Goal: Task Accomplishment & Management: Complete application form

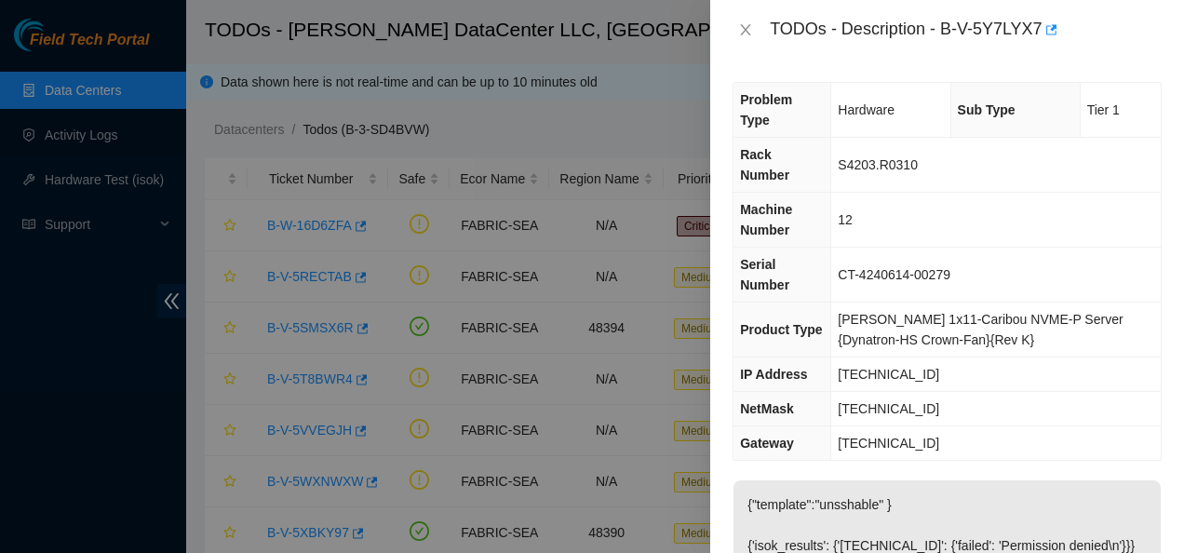
scroll to position [282, 0]
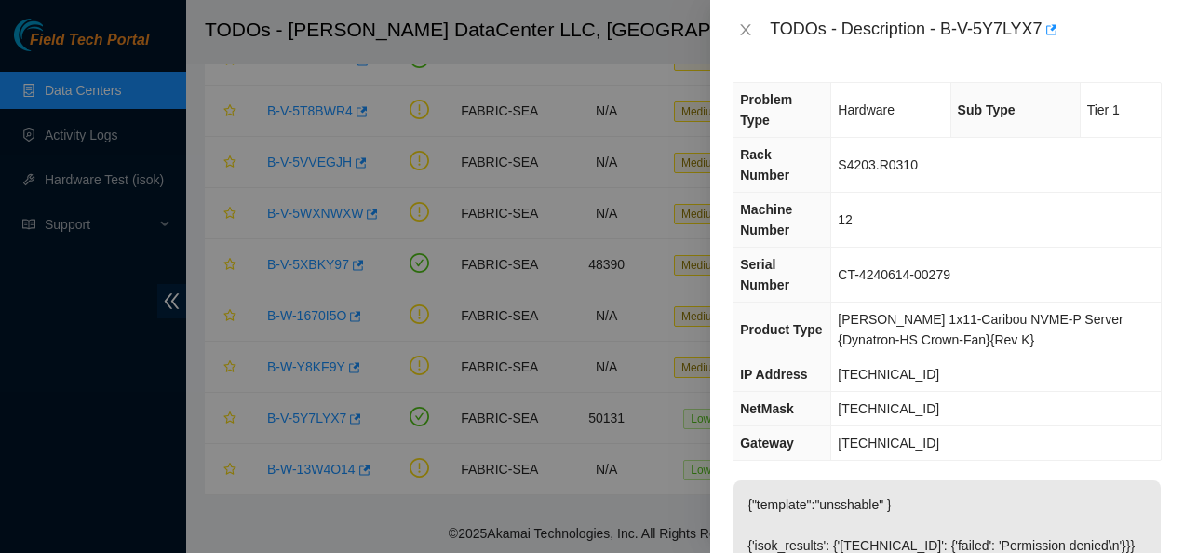
click at [1106, 426] on td "[TECHNICAL_ID]" at bounding box center [995, 443] width 329 height 34
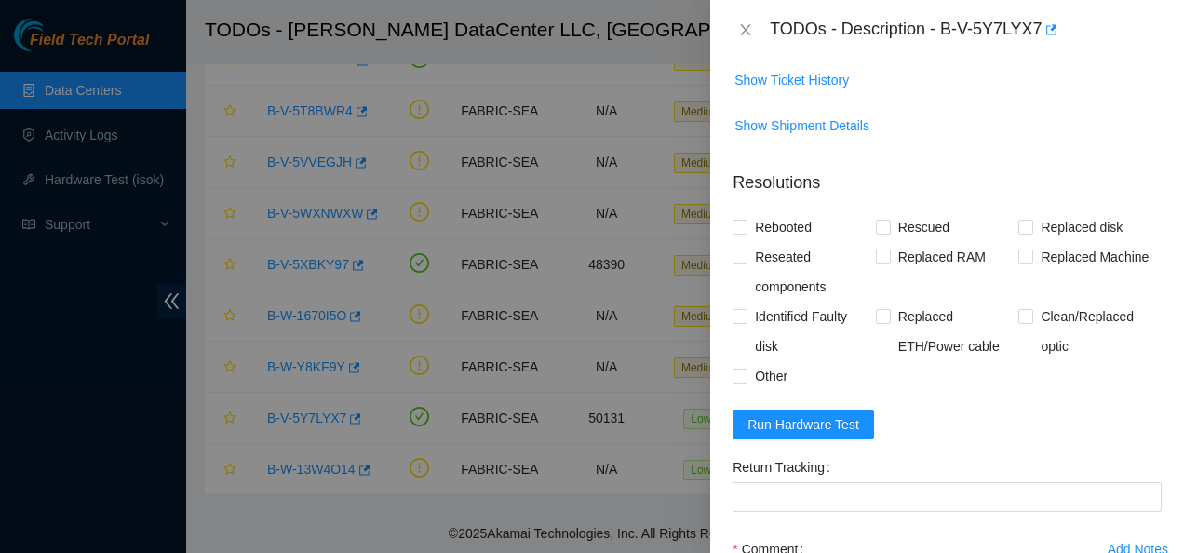
scroll to position [803, 0]
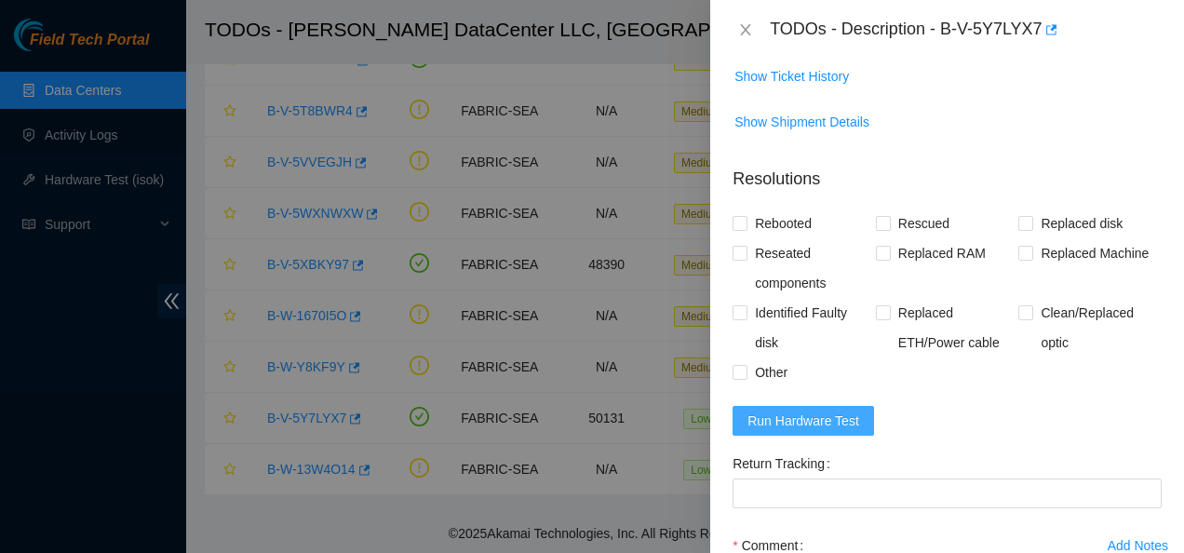
click at [814, 410] on span "Run Hardware Test" at bounding box center [803, 420] width 112 height 20
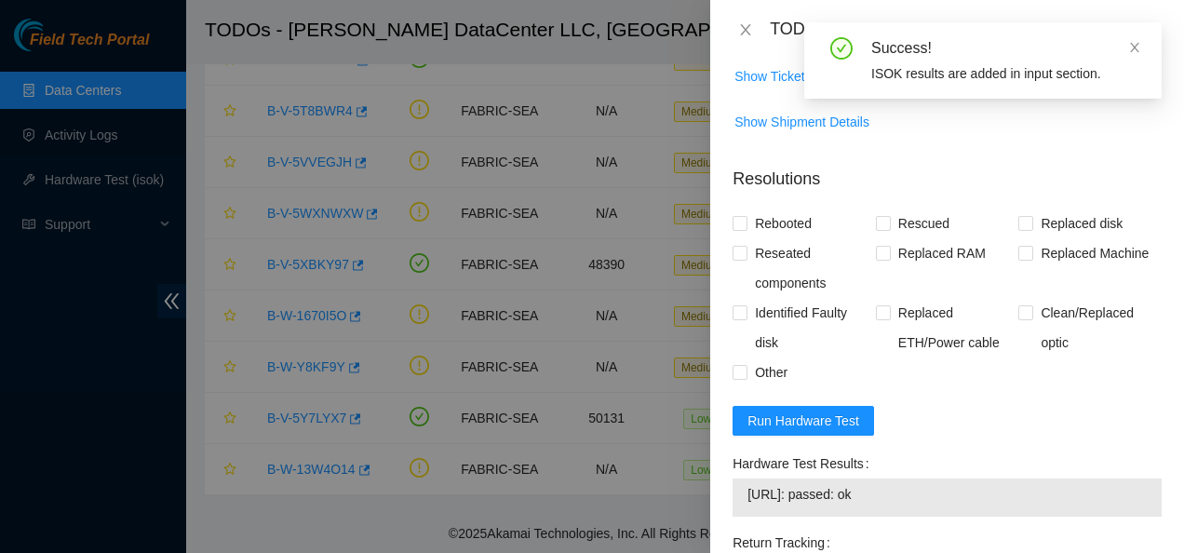
click at [889, 484] on span "[URL]: passed: ok" at bounding box center [946, 494] width 399 height 20
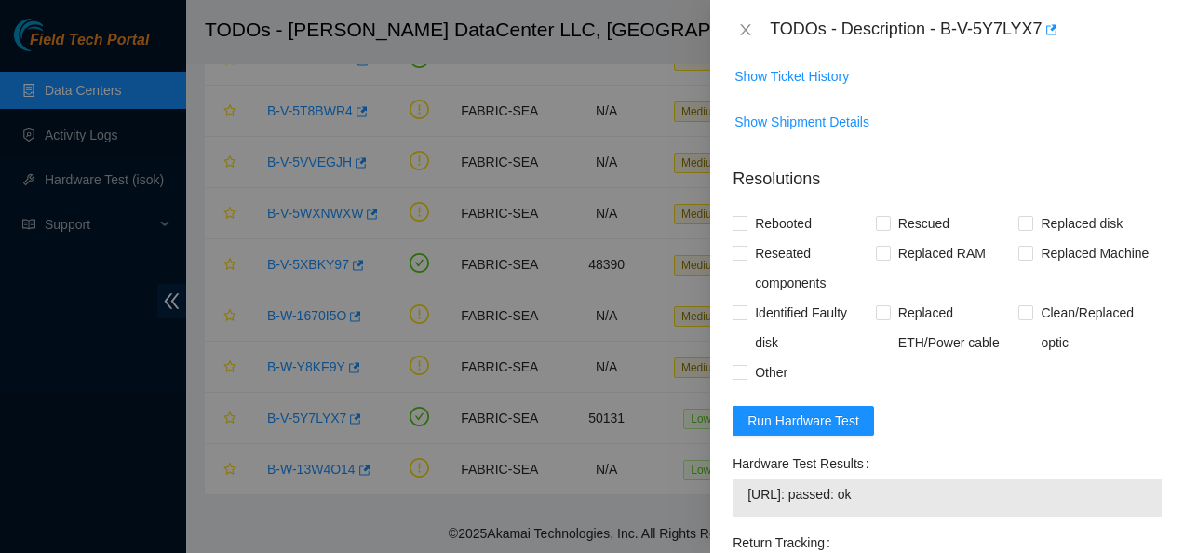
drag, startPoint x: 751, startPoint y: 470, endPoint x: 862, endPoint y: 468, distance: 110.8
click at [862, 484] on span "[URL]: passed: ok" at bounding box center [946, 494] width 399 height 20
drag, startPoint x: 862, startPoint y: 468, endPoint x: 891, endPoint y: 477, distance: 30.0
click at [891, 484] on span "[URL]: passed: ok" at bounding box center [946, 494] width 399 height 20
drag, startPoint x: 891, startPoint y: 477, endPoint x: 732, endPoint y: 473, distance: 158.3
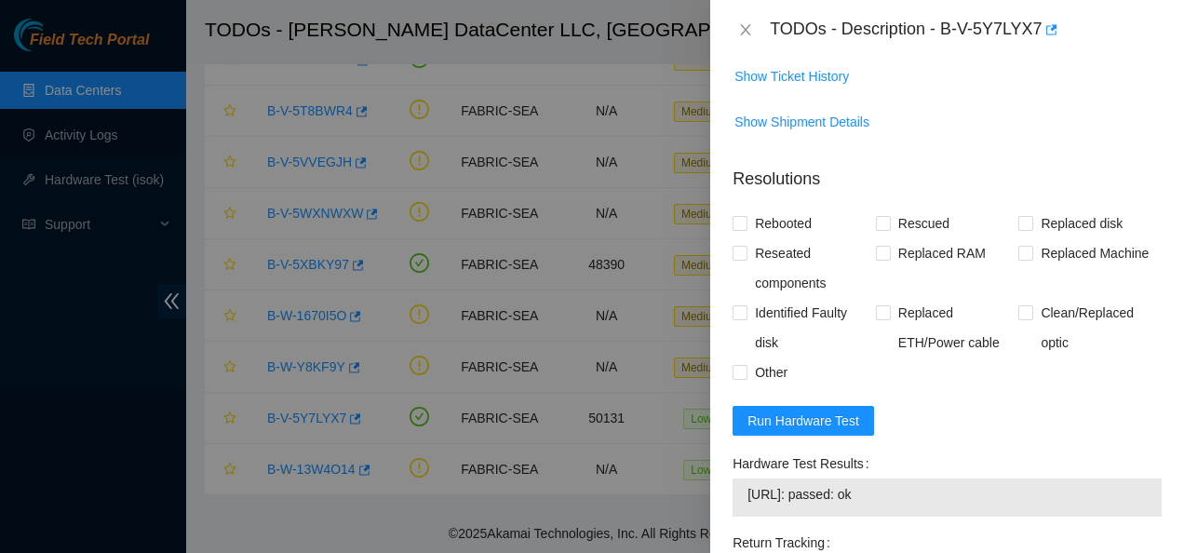
click at [732, 478] on div "[URL]: passed: ok" at bounding box center [946, 497] width 429 height 38
copy tbody "[URL]: passed: ok"
click at [1038, 449] on div "Hardware Test Results" at bounding box center [946, 464] width 429 height 30
click at [738, 216] on input "Rebooted" at bounding box center [738, 222] width 13 height 13
checkbox input "true"
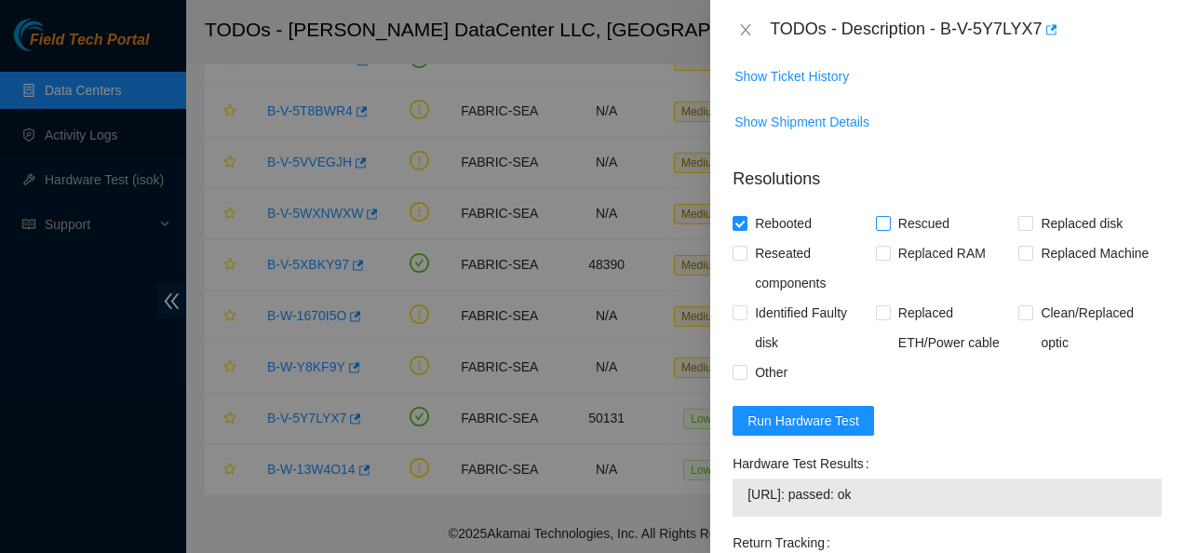
click at [877, 216] on input "Rescued" at bounding box center [882, 222] width 13 height 13
checkbox input "true"
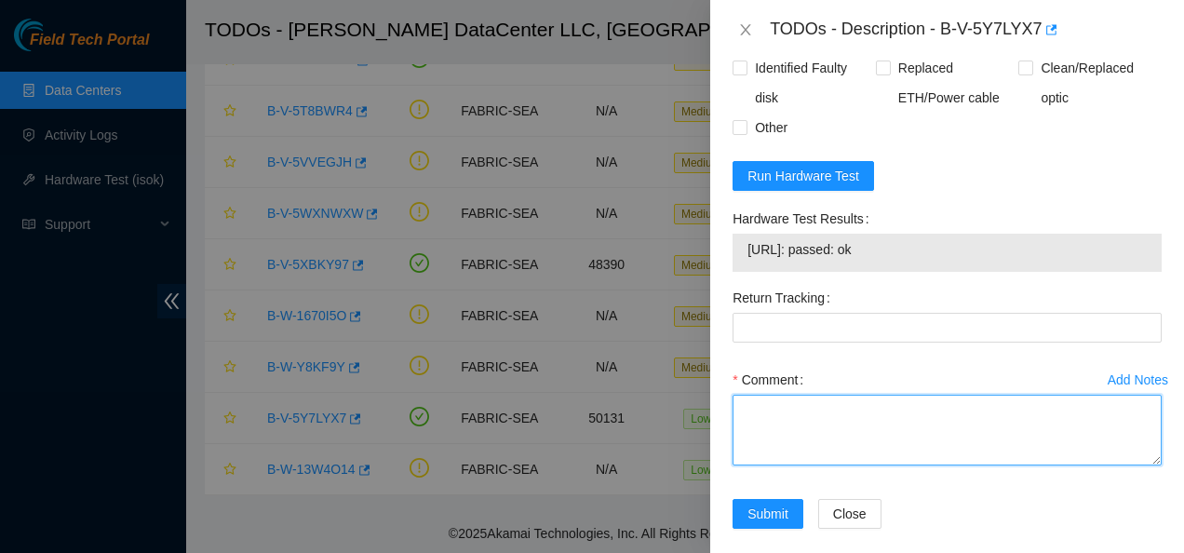
click at [874, 410] on textarea "Comment" at bounding box center [946, 430] width 429 height 71
paste textarea "Contacted NOCC to see if safe to work Rebooted and rescued Checked isok [URL]: …"
type textarea "Contacted NOCC to see if safe to work Rebooted and rescued Checked isok [URL]: …"
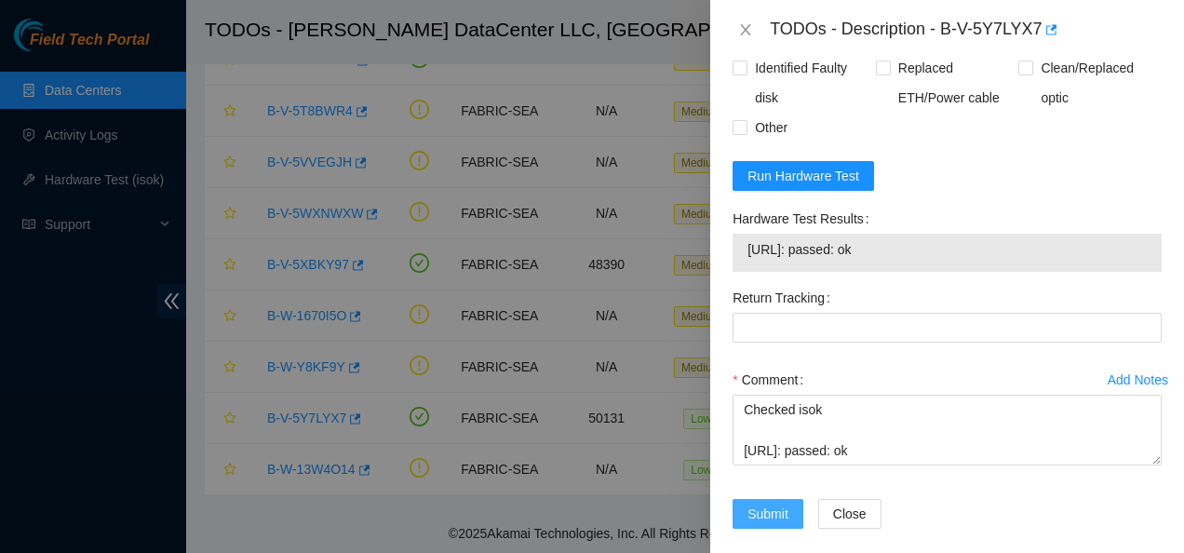
click at [756, 504] on span "Submit" at bounding box center [767, 514] width 41 height 20
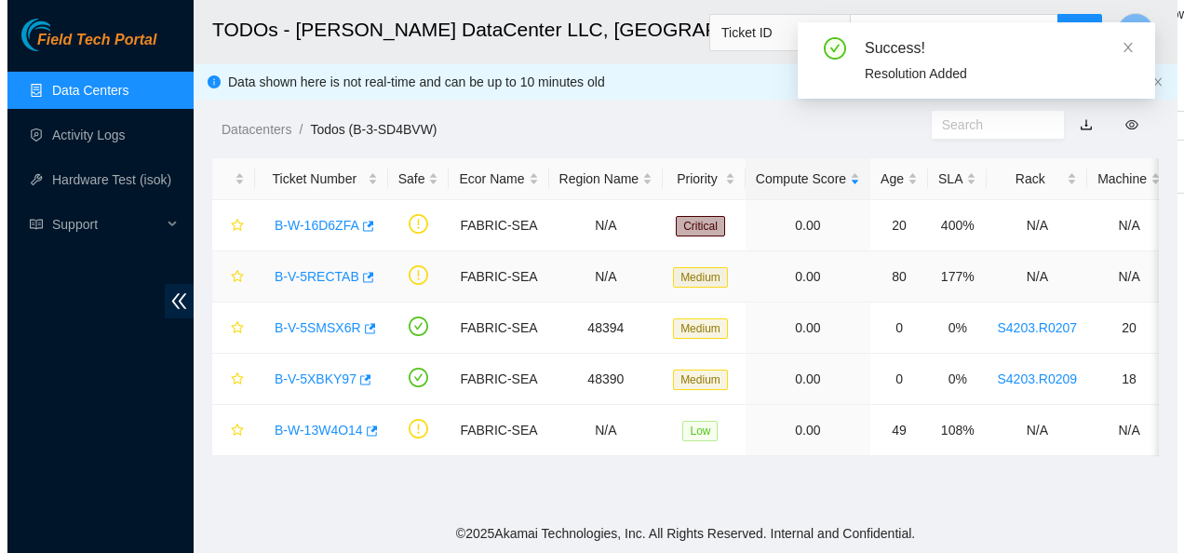
scroll to position [0, 0]
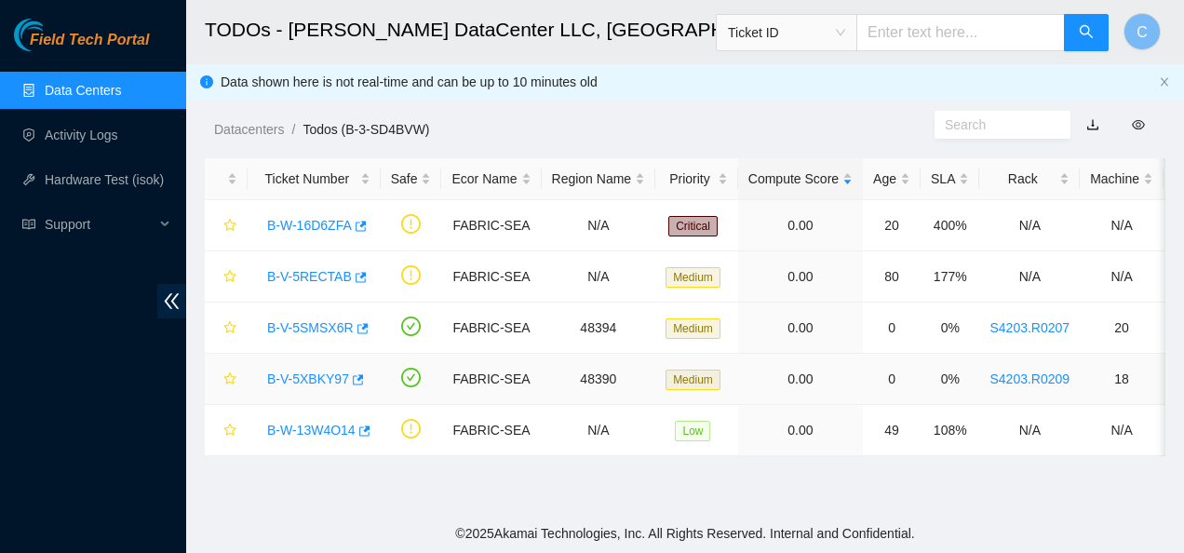
click at [328, 376] on link "B-V-5XBKY97" at bounding box center [308, 378] width 82 height 15
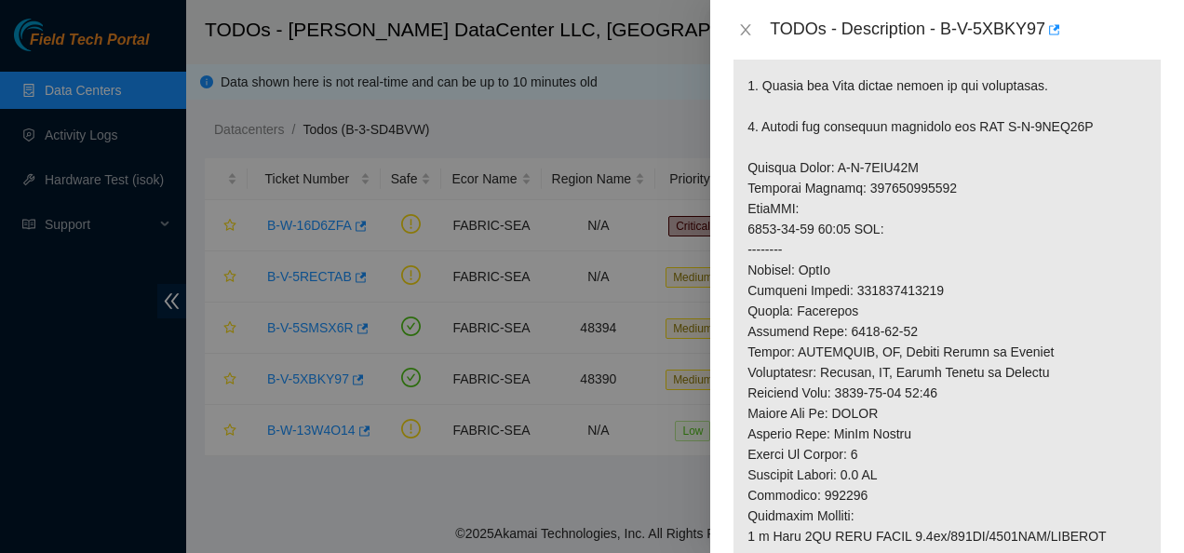
scroll to position [725, 0]
click at [743, 29] on icon "close" at bounding box center [745, 29] width 15 height 15
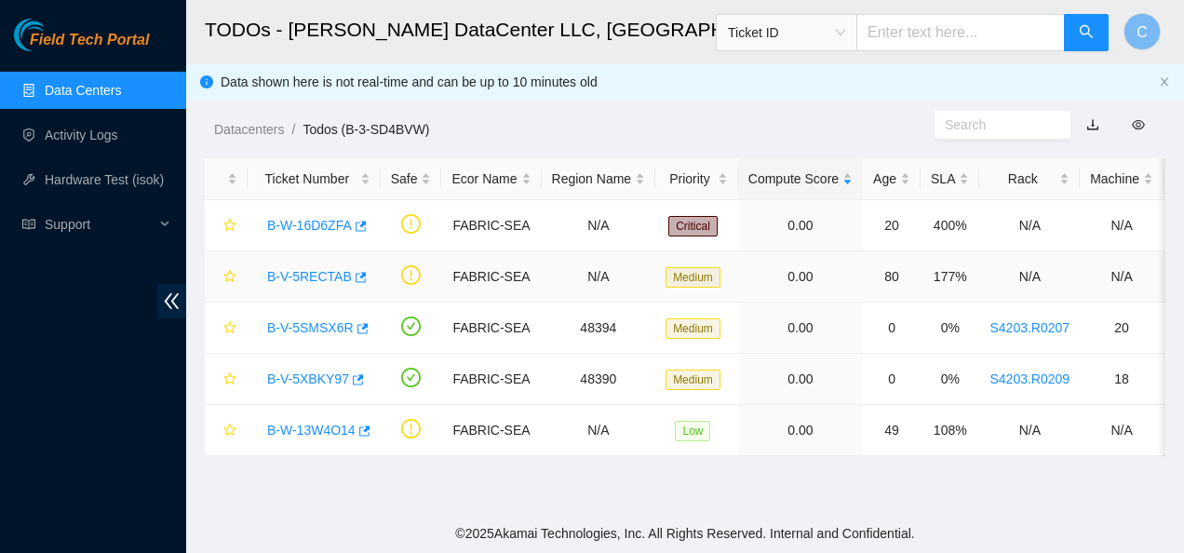
scroll to position [676, 0]
